Goal: Task Accomplishment & Management: Manage account settings

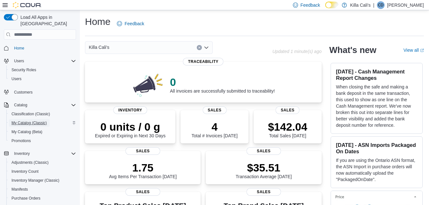
click at [25, 121] on span "My Catalog (Classic)" at bounding box center [29, 123] width 35 height 5
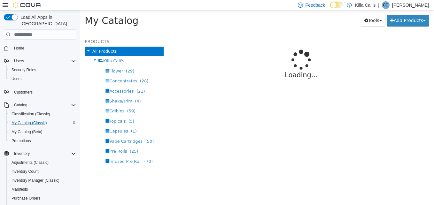
select select "**********"
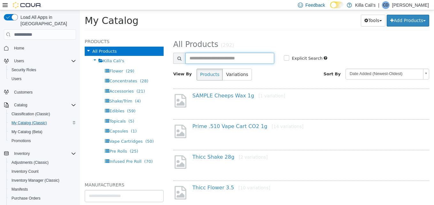
click at [217, 60] on input "text" at bounding box center [229, 58] width 89 height 11
type input "***"
select select "**********"
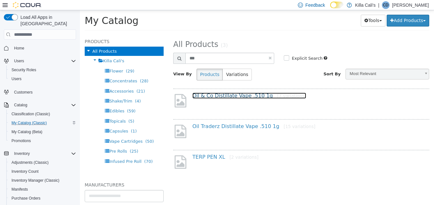
click at [227, 98] on link "Oil & Co Distillate Vape .510 1g [7 variations]" at bounding box center [249, 96] width 114 height 6
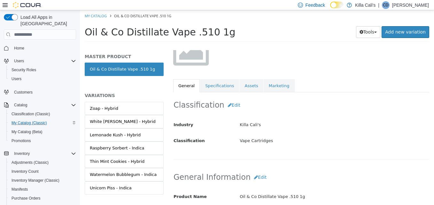
scroll to position [65, 0]
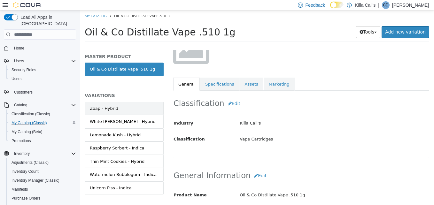
click at [149, 112] on link "Zoap - Hybrid" at bounding box center [124, 108] width 79 height 13
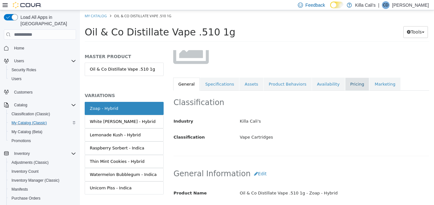
click at [345, 86] on link "Pricing" at bounding box center [357, 84] width 24 height 13
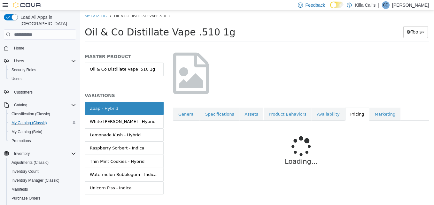
scroll to position [55, 0]
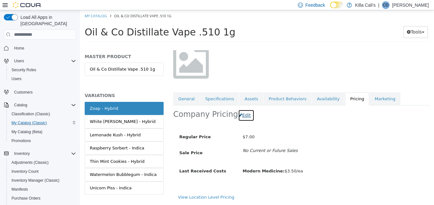
click at [240, 112] on button "Edit" at bounding box center [246, 116] width 16 height 12
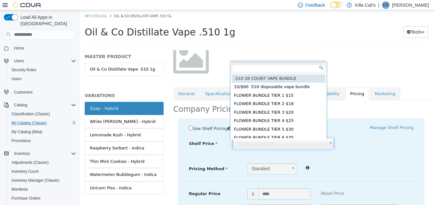
click at [295, 46] on body "Saving Bulk Changes... × My Catalog Oil & Co Distillate Vape .510 1g Oil & Co D…" at bounding box center [257, 27] width 354 height 35
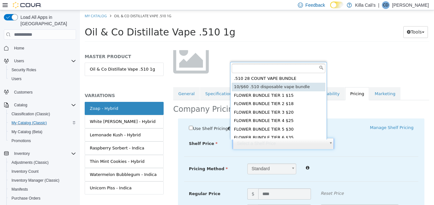
type input "*****"
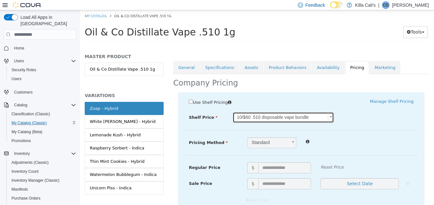
scroll to position [119, 0]
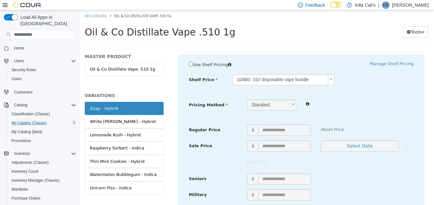
click at [347, 101] on div at bounding box center [359, 104] width 117 height 8
click at [291, 106] on b at bounding box center [293, 105] width 5 height 10
click at [292, 105] on b at bounding box center [293, 105] width 5 height 10
click at [329, 90] on div "Use Shelf Pricing    Manage Shelf Pricing Shelf Price 10/$60 .510 disposable va…" at bounding box center [301, 163] width 247 height 217
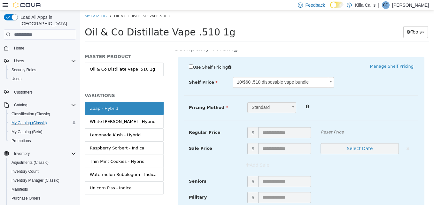
scroll to position [80, 0]
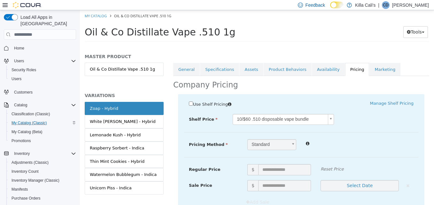
click at [291, 147] on b at bounding box center [293, 145] width 5 height 10
click at [381, 103] on link "Manage Shelf Pricing" at bounding box center [391, 103] width 43 height 5
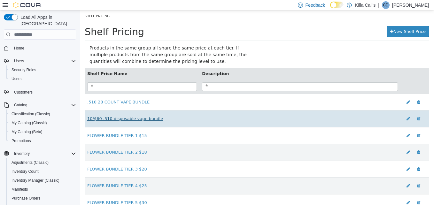
click at [109, 121] on link "10/$60 .510 disposable vape bundle" at bounding box center [125, 118] width 76 height 5
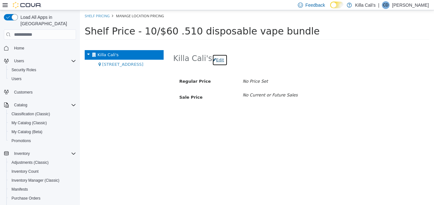
click at [217, 58] on button "Edit" at bounding box center [219, 60] width 15 height 12
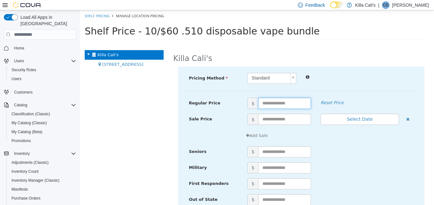
click at [267, 102] on input "text" at bounding box center [284, 103] width 53 height 11
type input "*"
click at [337, 143] on div "Add Sale" at bounding box center [301, 138] width 234 height 16
click at [288, 44] on body "× Shelf Pricing Manage Location Pricing Shelf Price - 10/$60 .510 disposable va…" at bounding box center [257, 27] width 354 height 34
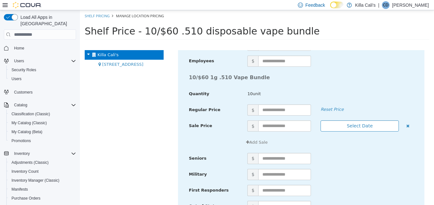
scroll to position [1950, 0]
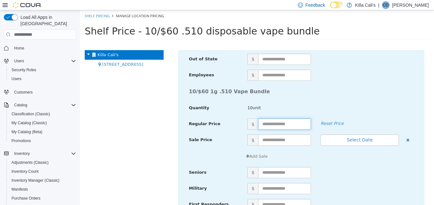
click at [285, 125] on input "text" at bounding box center [284, 124] width 53 height 11
type input "**"
click at [346, 169] on div "$" at bounding box center [331, 172] width 176 height 11
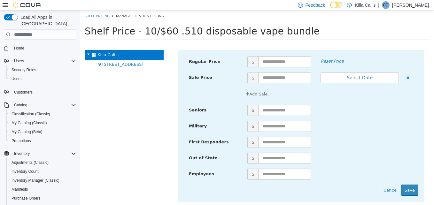
scroll to position [2177, 0]
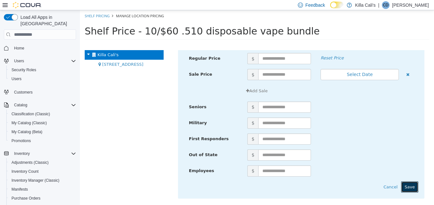
click at [405, 185] on button "Save" at bounding box center [409, 188] width 17 height 12
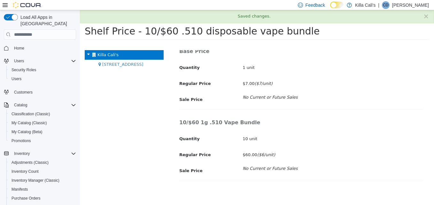
scroll to position [31, 0]
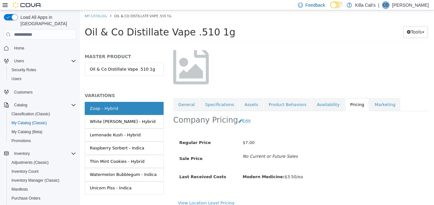
scroll to position [55, 0]
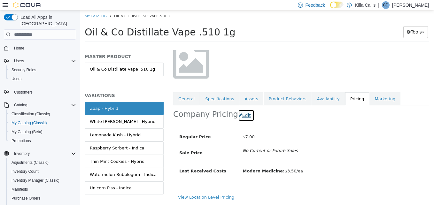
click at [241, 110] on button "Edit" at bounding box center [246, 116] width 16 height 12
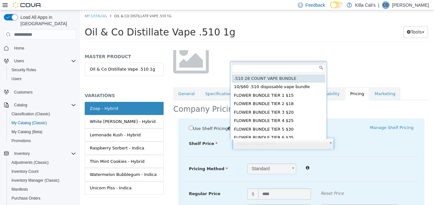
click at [287, 46] on body "Saving Bulk Changes... × My Catalog Oil & Co Distillate Vape .510 1g Oil & Co D…" at bounding box center [257, 27] width 354 height 35
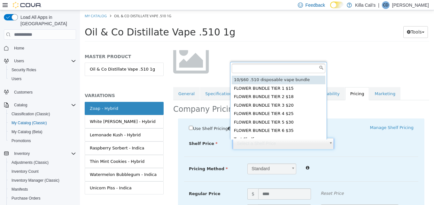
scroll to position [0, 0]
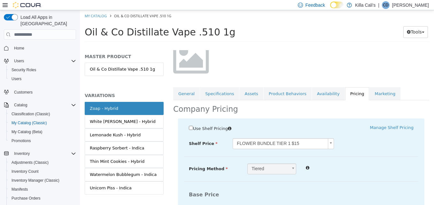
click at [350, 147] on div "FLOWER BUNDLE TIER 1 $15 *****" at bounding box center [311, 143] width 176 height 11
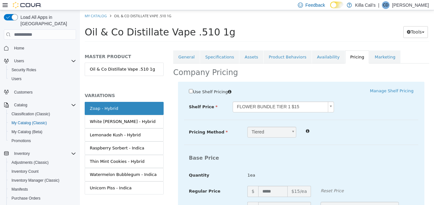
scroll to position [96, 0]
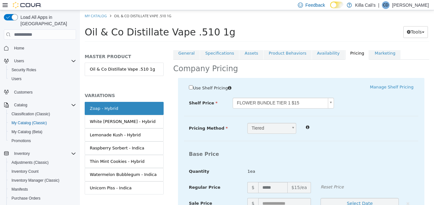
click at [326, 46] on body "Saving Bulk Changes... × My Catalog Oil & Co Distillate Vape .510 1g Oil & Co D…" at bounding box center [257, 27] width 354 height 35
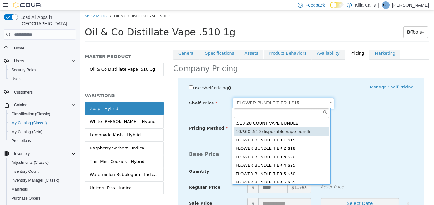
type input "*****"
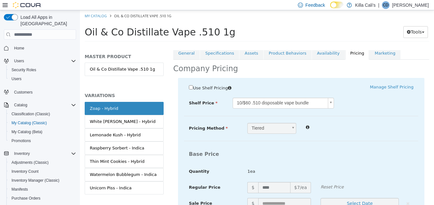
click at [341, 132] on div "Tiered *" at bounding box center [331, 128] width 176 height 11
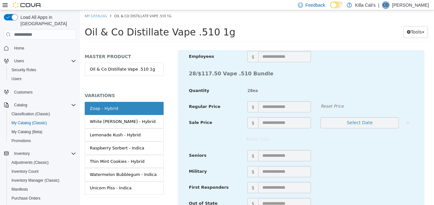
scroll to position [2361, 0]
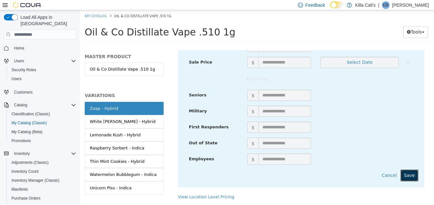
click at [404, 172] on button "Save" at bounding box center [410, 176] width 18 height 12
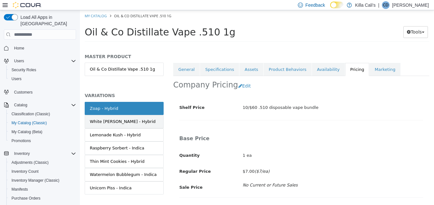
click at [121, 121] on div "White [PERSON_NAME] - Hybrid" at bounding box center [123, 122] width 66 height 6
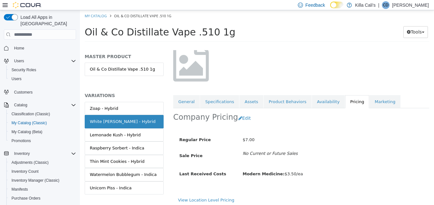
scroll to position [55, 0]
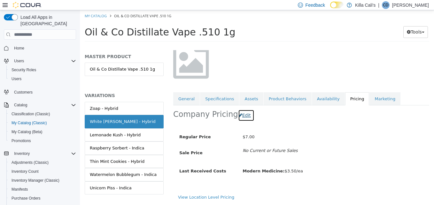
click at [243, 112] on button "Edit" at bounding box center [246, 116] width 16 height 12
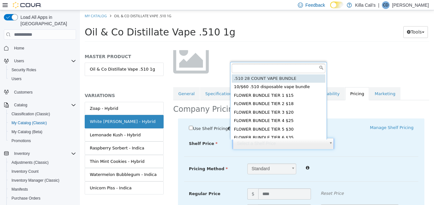
click at [315, 46] on body "Saving Bulk Changes... × Saved changes My Catalog Oil & Co Distillate Vape .510…" at bounding box center [257, 27] width 354 height 35
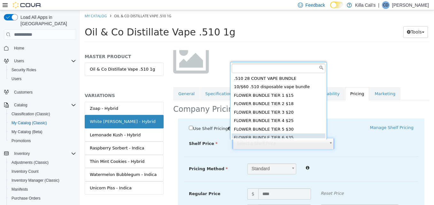
scroll to position [2, 0]
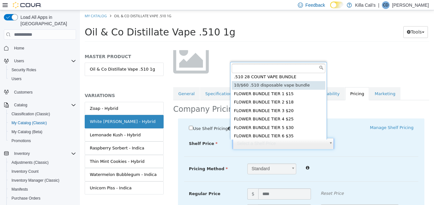
type input "*****"
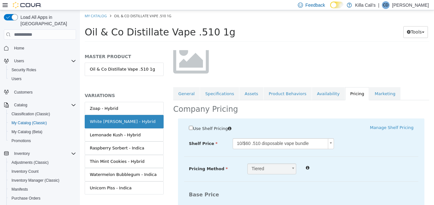
click at [347, 132] on div "Use Shelf Pricing    Manage Shelf Pricing" at bounding box center [301, 129] width 244 height 9
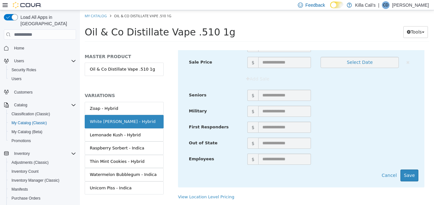
scroll to position [2361, 0]
click at [404, 172] on button "Save" at bounding box center [410, 176] width 18 height 12
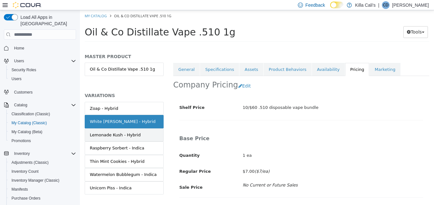
click at [132, 131] on link "Lemonade Kush - Hybrid" at bounding box center [124, 135] width 79 height 13
